Goal: Task Accomplishment & Management: Use online tool/utility

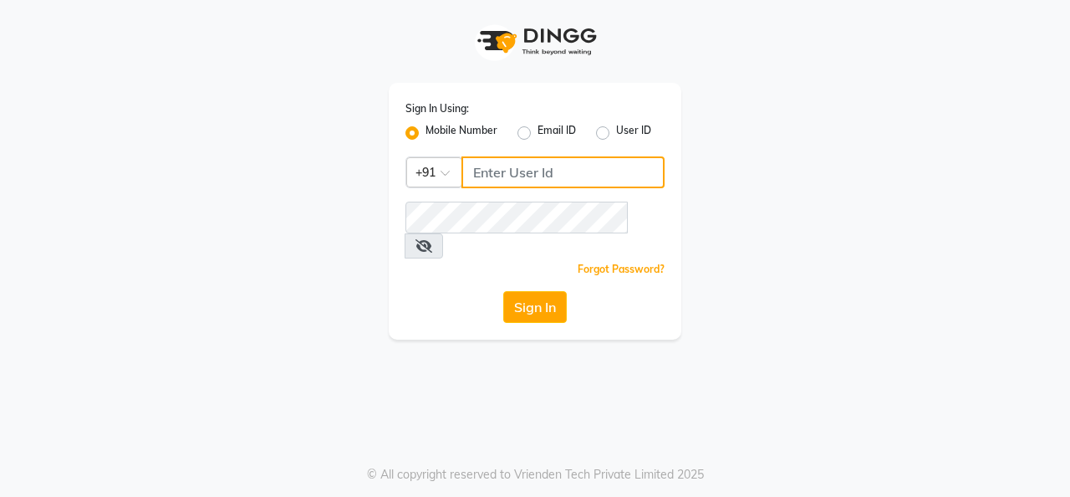
click at [482, 170] on input "Username" at bounding box center [563, 172] width 203 height 32
type input "8157804235"
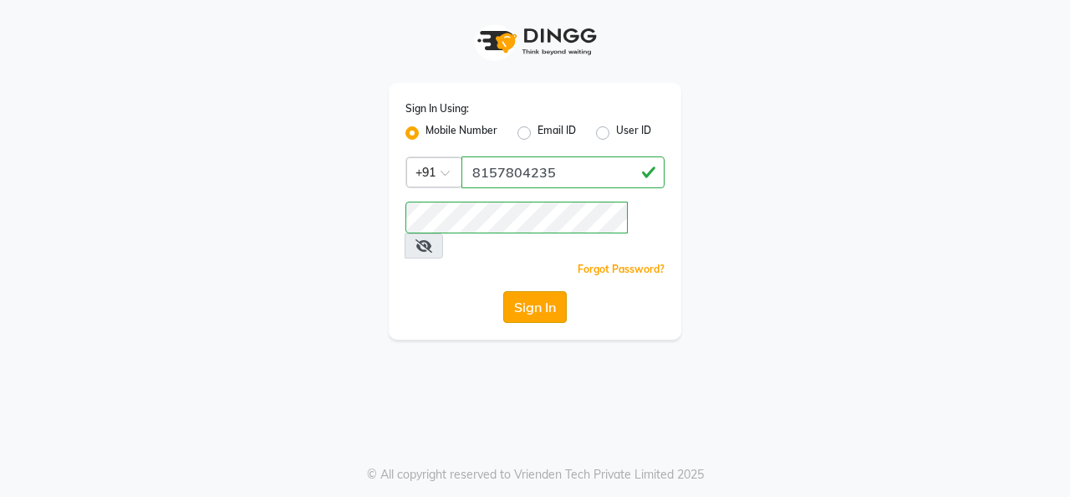
click at [554, 294] on button "Sign In" at bounding box center [535, 307] width 64 height 32
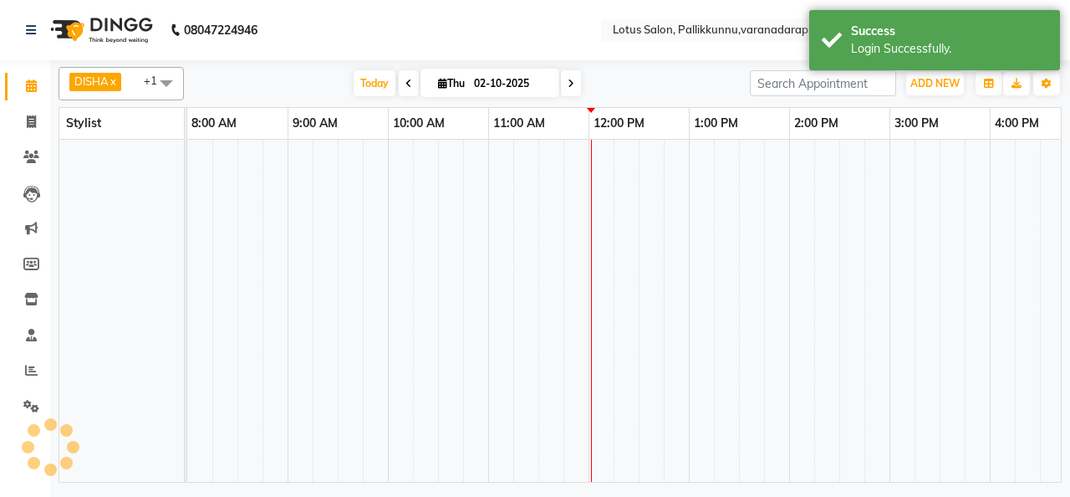
select select "en"
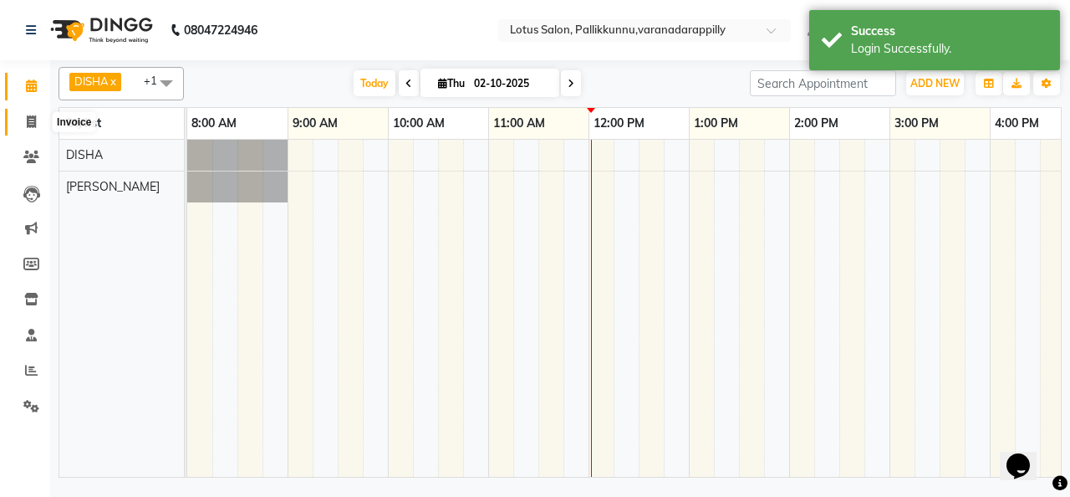
click at [31, 125] on icon at bounding box center [31, 121] width 9 height 13
select select "service"
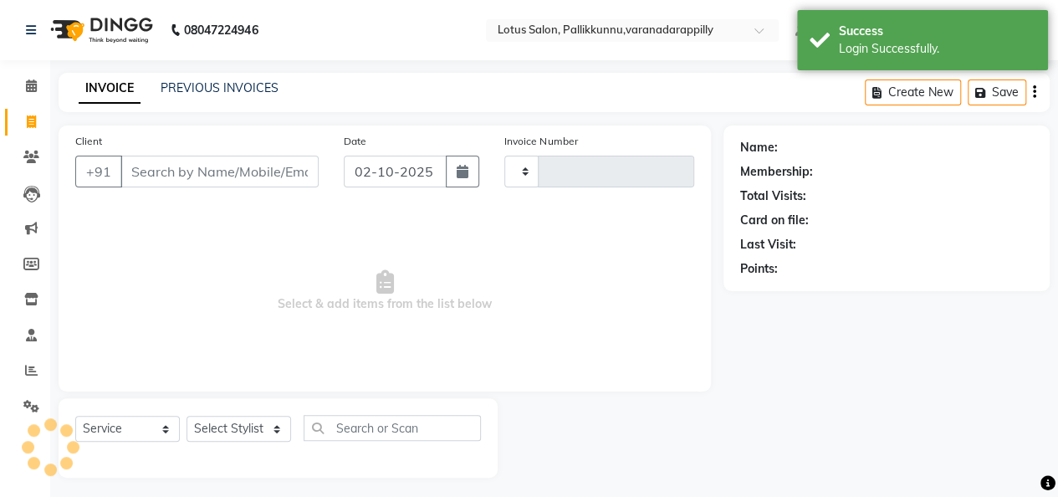
click at [164, 176] on input "Client" at bounding box center [219, 172] width 198 height 32
type input "1149"
select select "8188"
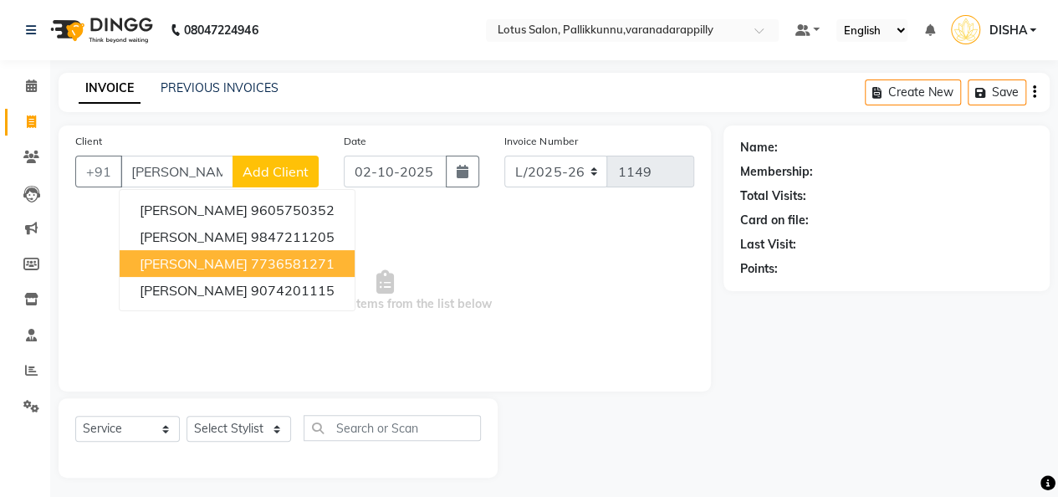
click at [251, 258] on ngb-highlight "7736581271" at bounding box center [293, 263] width 84 height 17
type input "7736581271"
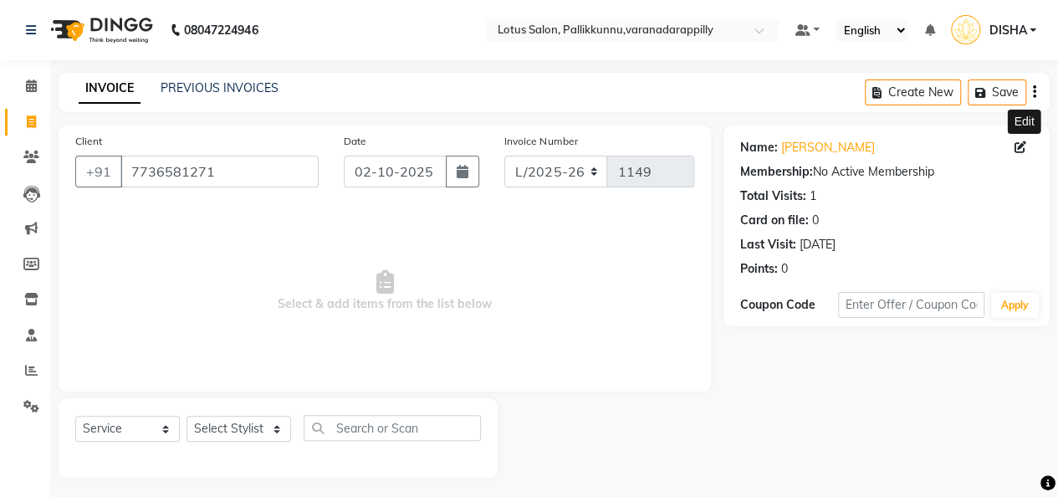
click at [1014, 143] on icon at bounding box center [1020, 147] width 12 height 12
select select "[DEMOGRAPHIC_DATA]"
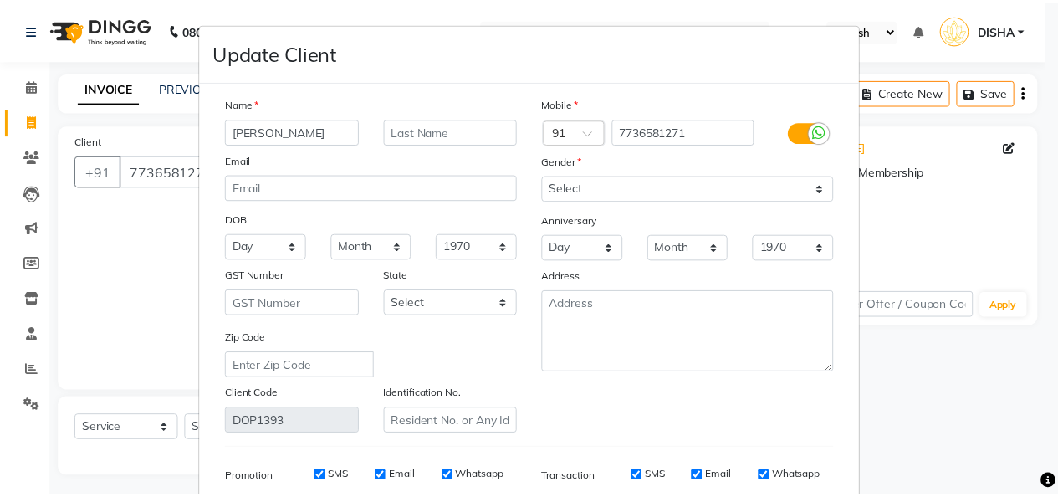
scroll to position [242, 0]
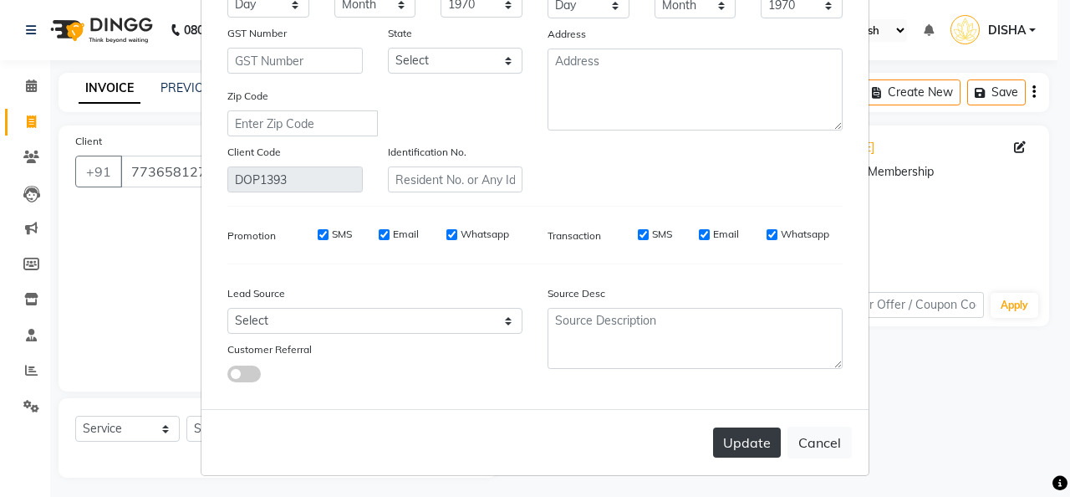
type input "[PERSON_NAME]"
click at [737, 441] on button "Update" at bounding box center [747, 442] width 68 height 30
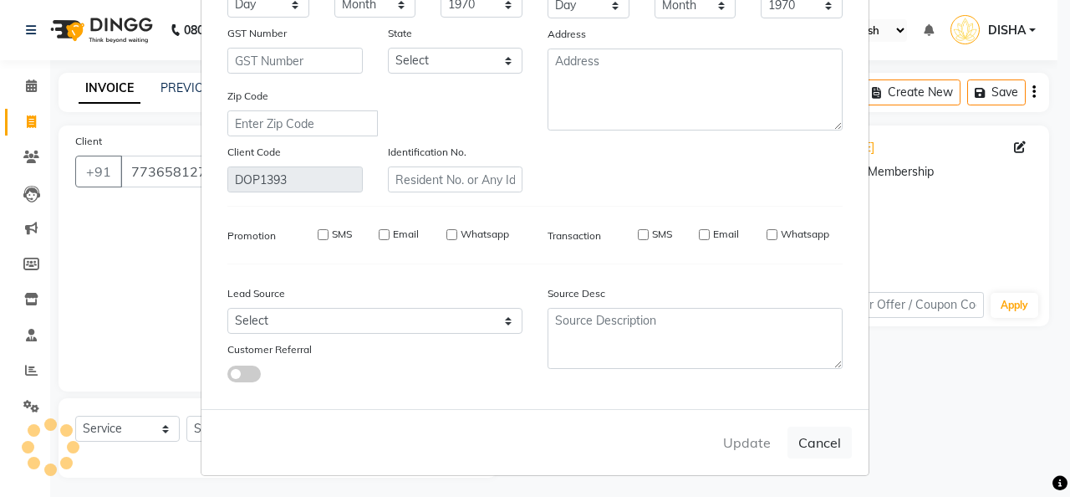
select select
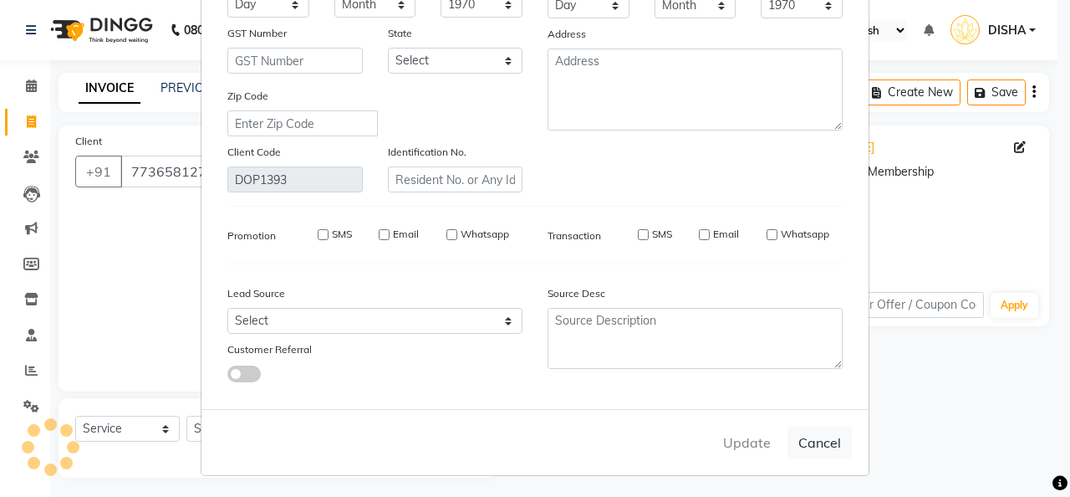
select select
checkbox input "false"
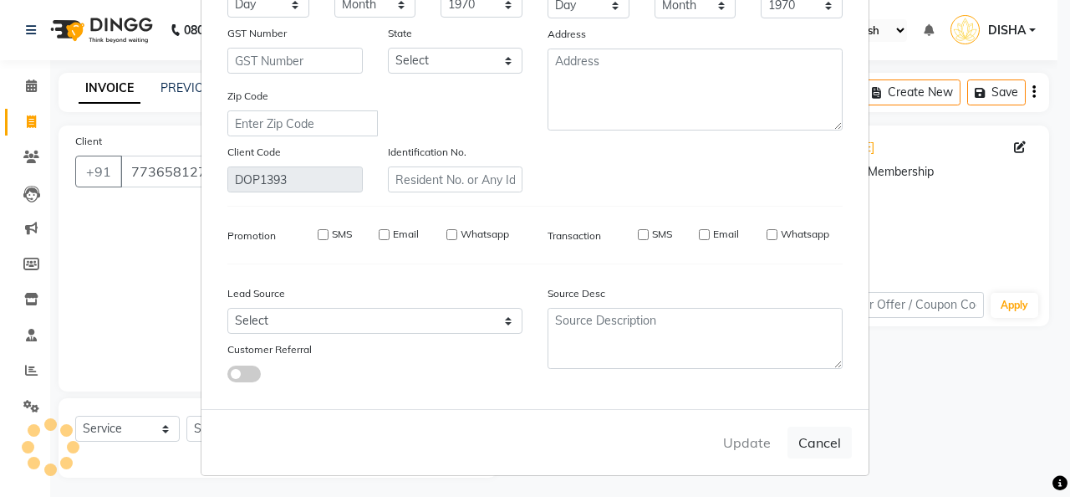
checkbox input "false"
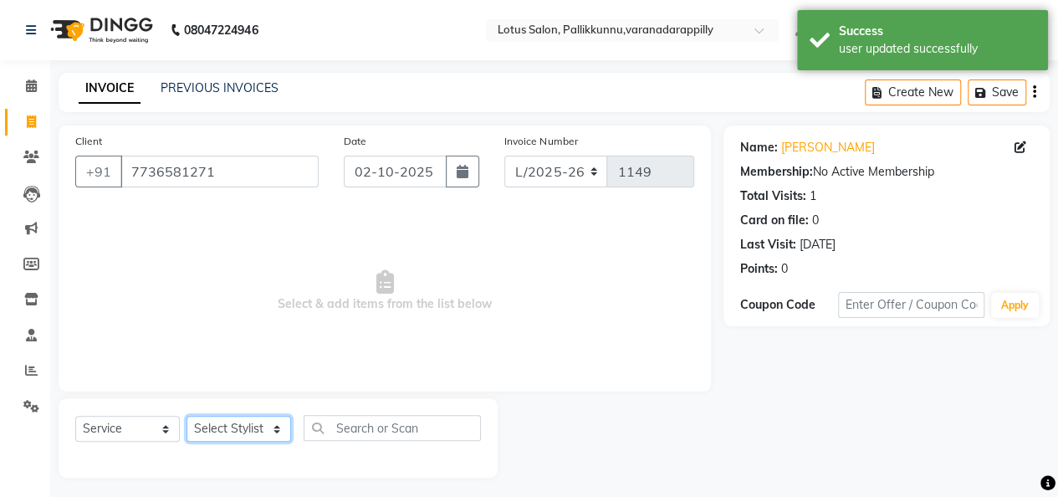
click at [209, 426] on select "Select Stylist DISHA [PERSON_NAME] Naflin [PERSON_NAME] [PERSON_NAME]" at bounding box center [238, 429] width 105 height 26
select select "89522"
click at [186, 416] on select "Select Stylist DISHA [PERSON_NAME] Naflin [PERSON_NAME] [PERSON_NAME]" at bounding box center [238, 429] width 105 height 26
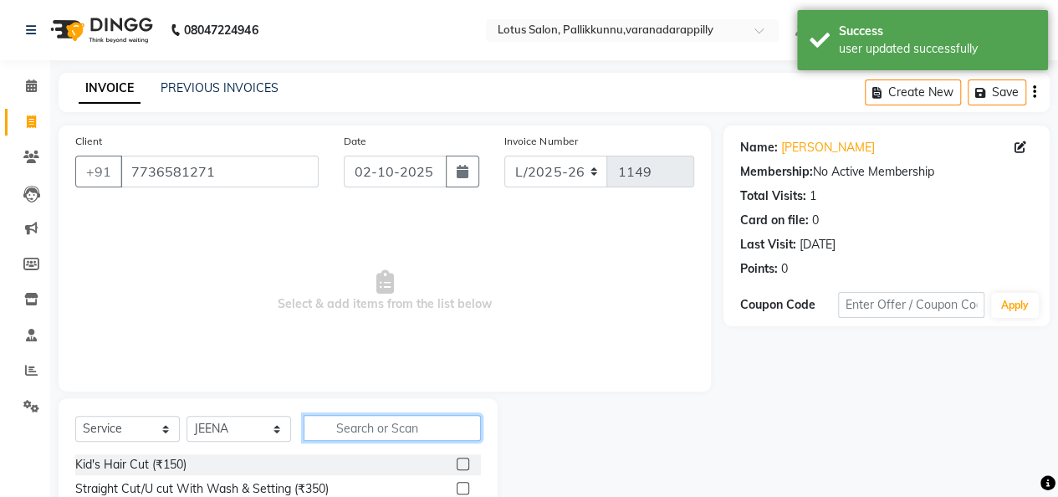
click at [374, 431] on input "text" at bounding box center [392, 428] width 177 height 26
type input "thr"
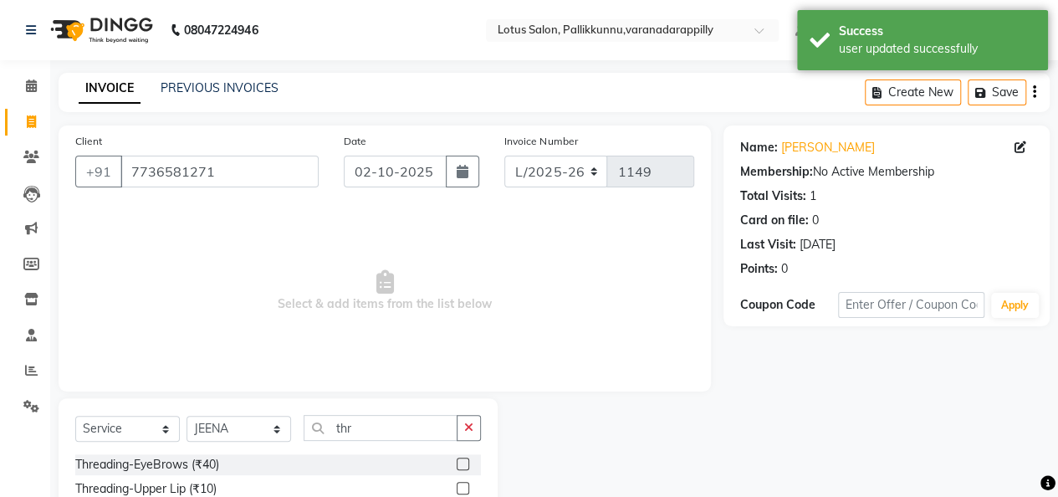
click at [457, 460] on label at bounding box center [463, 463] width 13 height 13
click at [457, 460] on input "checkbox" at bounding box center [462, 464] width 11 height 11
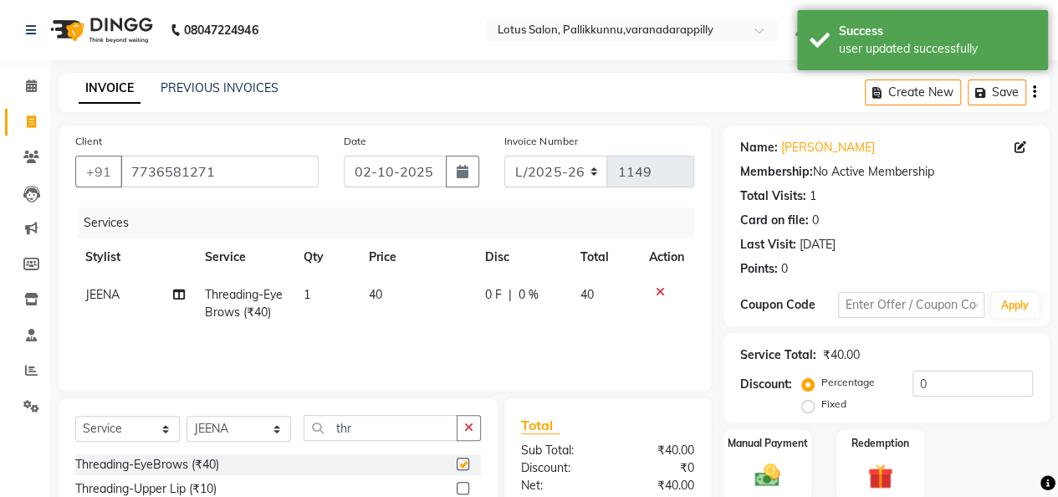
checkbox input "false"
click at [275, 426] on select "Select Stylist DISHA [PERSON_NAME] Naflin [PERSON_NAME] [PERSON_NAME]" at bounding box center [238, 429] width 105 height 26
select select "60354"
click at [186, 416] on select "Select Stylist DISHA [PERSON_NAME] Naflin [PERSON_NAME] [PERSON_NAME]" at bounding box center [238, 429] width 105 height 26
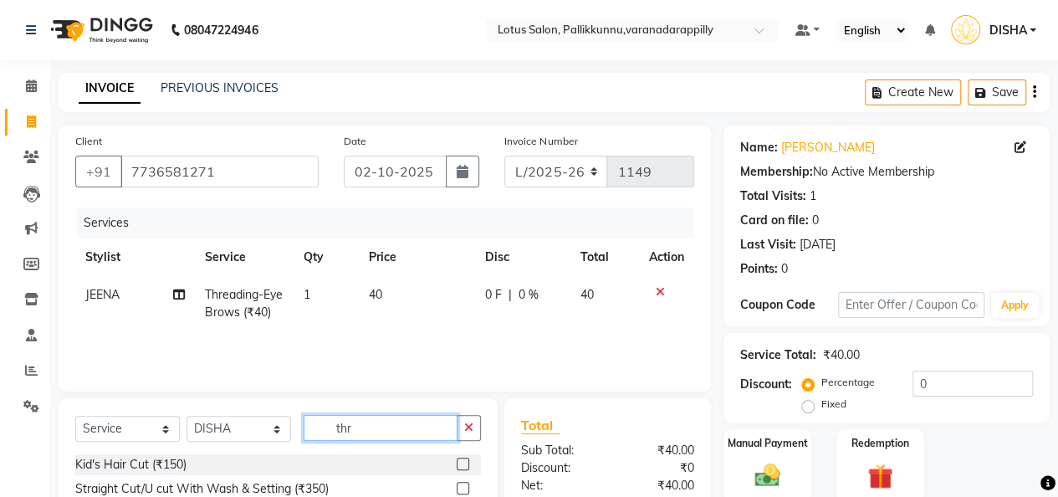
click at [396, 416] on input "thr" at bounding box center [381, 428] width 154 height 26
type input "thre"
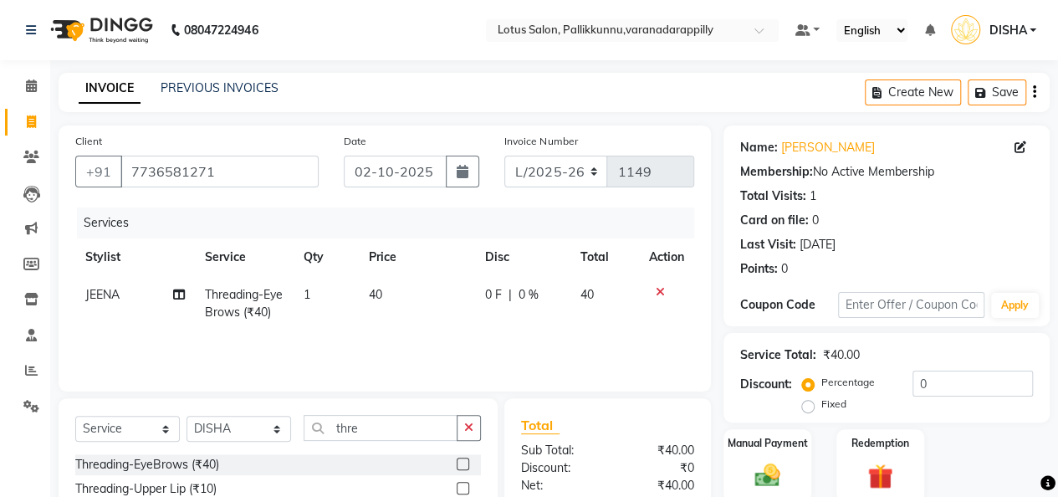
click at [457, 462] on label at bounding box center [463, 463] width 13 height 13
click at [457, 462] on input "checkbox" at bounding box center [462, 464] width 11 height 11
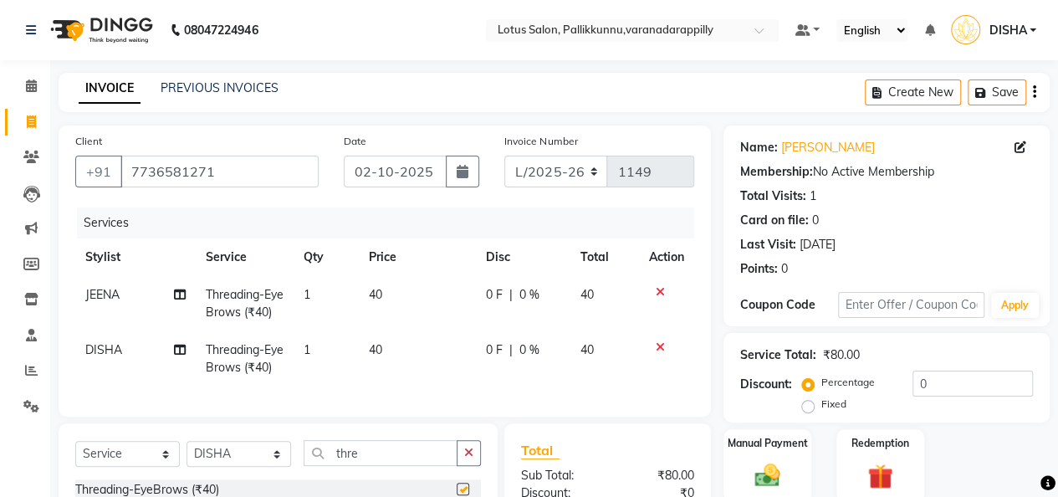
checkbox input "false"
click at [738, 464] on div "Manual Payment" at bounding box center [767, 465] width 91 height 76
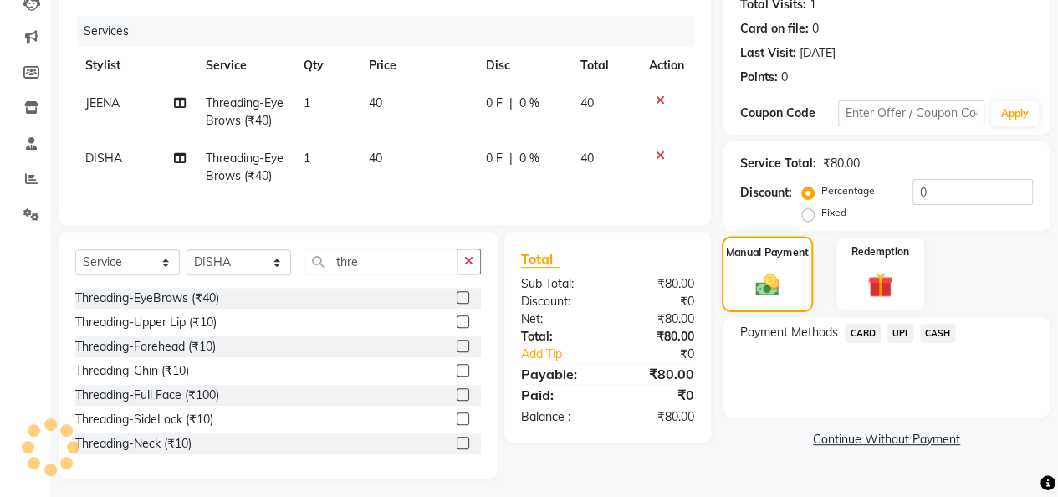
scroll to position [211, 0]
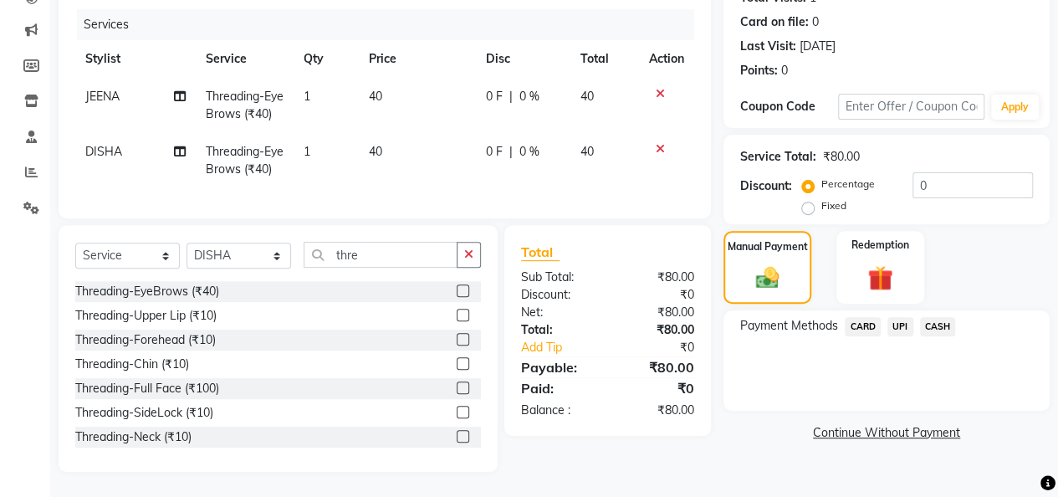
click at [955, 317] on span "CASH" at bounding box center [938, 326] width 36 height 19
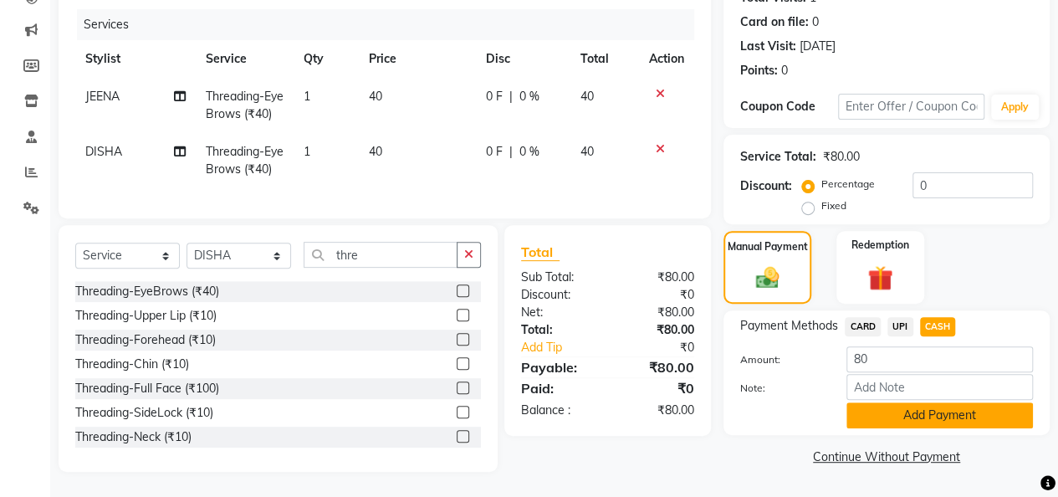
click at [941, 411] on button "Add Payment" at bounding box center [939, 415] width 186 height 26
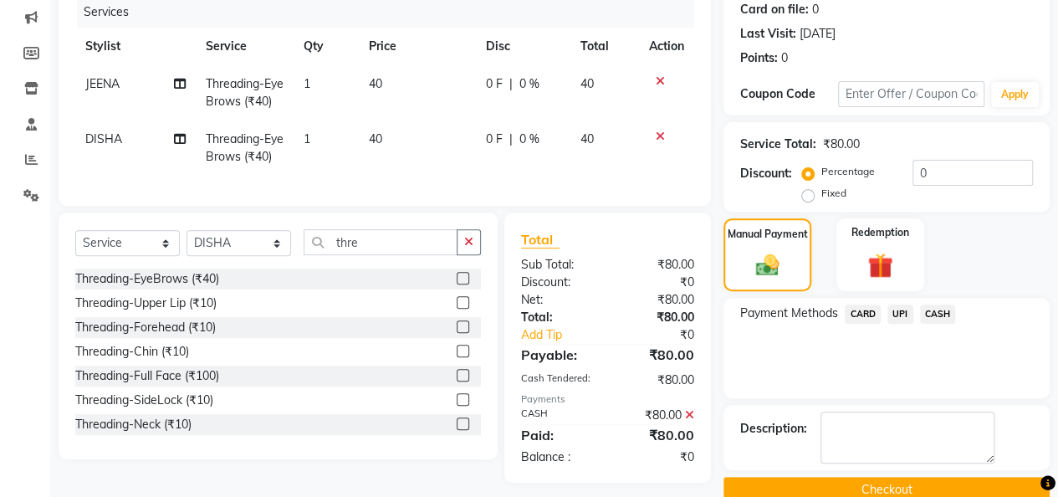
scroll to position [240, 0]
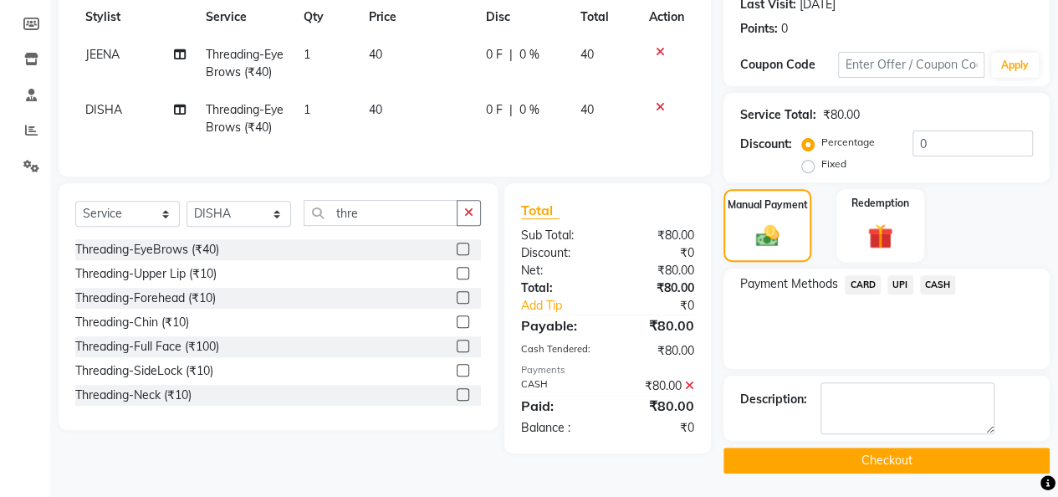
click at [947, 437] on div "Description:" at bounding box center [886, 407] width 326 height 65
click at [944, 449] on button "Checkout" at bounding box center [886, 460] width 326 height 26
